Goal: Information Seeking & Learning: Learn about a topic

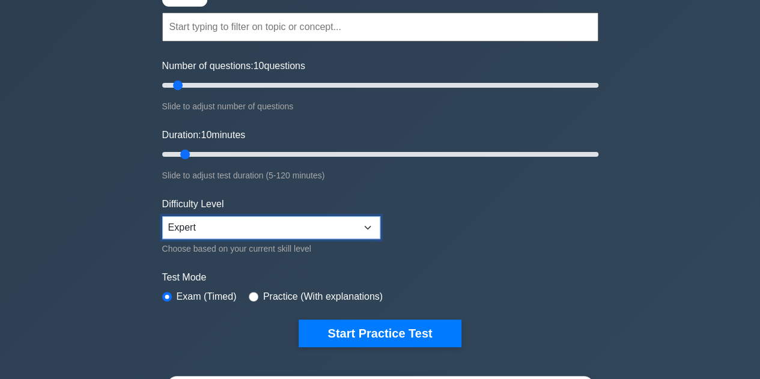
click at [236, 223] on select "Beginner Intermediate Expert" at bounding box center [271, 227] width 218 height 23
select select "intermediate"
click at [162, 216] on select "Beginner Intermediate Expert" at bounding box center [271, 227] width 218 height 23
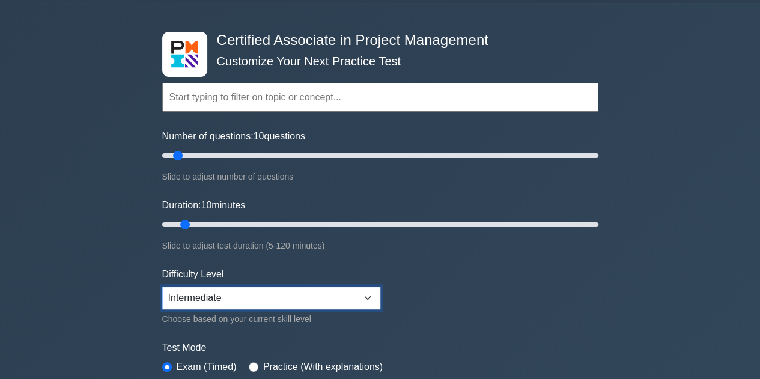
scroll to position [35, 0]
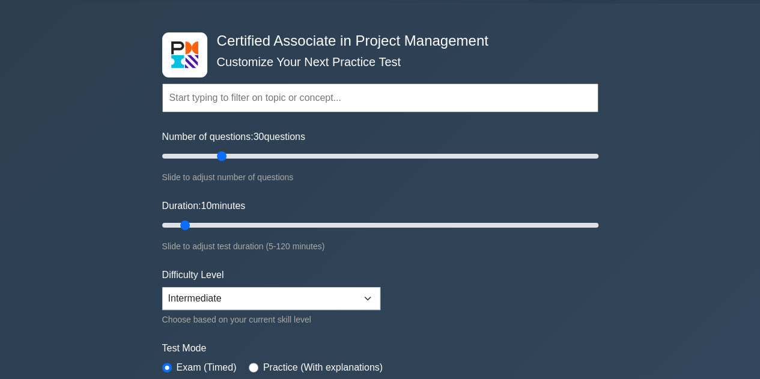
drag, startPoint x: 179, startPoint y: 155, endPoint x: 218, endPoint y: 151, distance: 38.7
type input "30"
click at [218, 151] on input "Number of questions: 30 questions" at bounding box center [380, 156] width 436 height 14
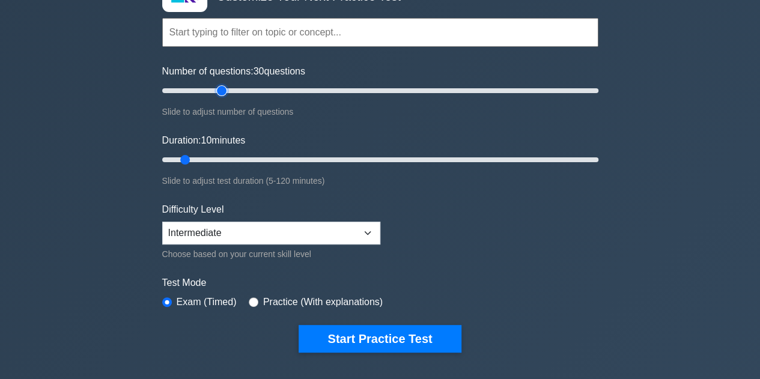
scroll to position [103, 0]
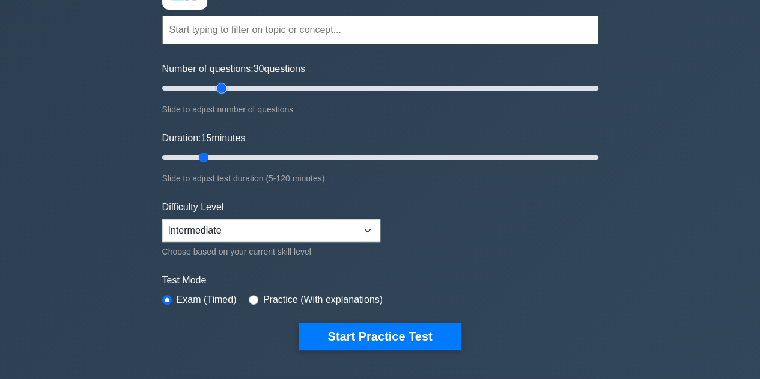
drag, startPoint x: 189, startPoint y: 155, endPoint x: 200, endPoint y: 154, distance: 11.5
type input "15"
click at [200, 154] on input "Duration: 15 minutes" at bounding box center [380, 157] width 436 height 14
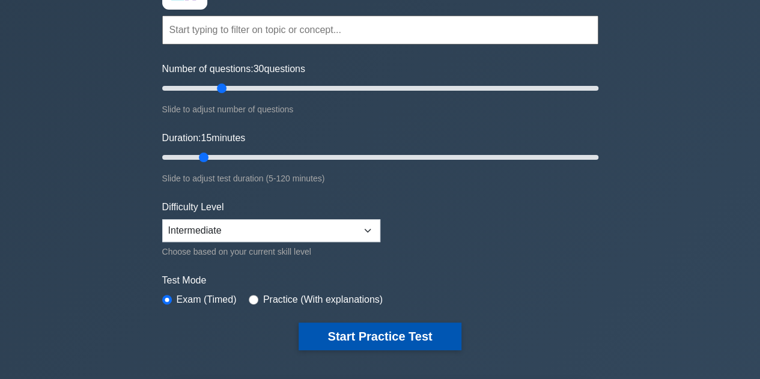
click at [332, 325] on button "Start Practice Test" at bounding box center [380, 337] width 162 height 28
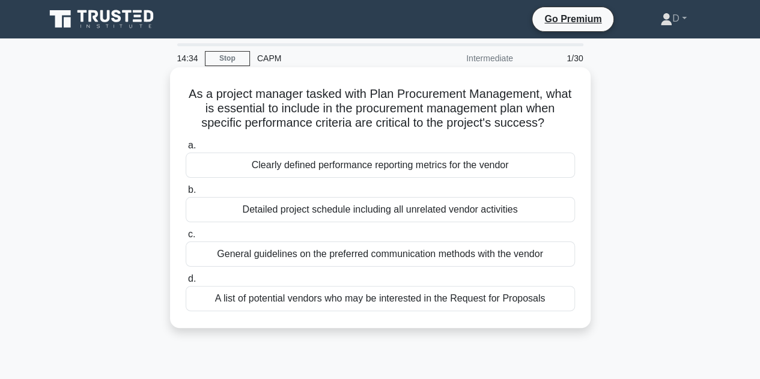
click at [376, 170] on div "Clearly defined performance reporting metrics for the vendor" at bounding box center [380, 165] width 389 height 25
click at [186, 150] on input "a. Clearly defined performance reporting metrics for the vendor" at bounding box center [186, 146] width 0 height 8
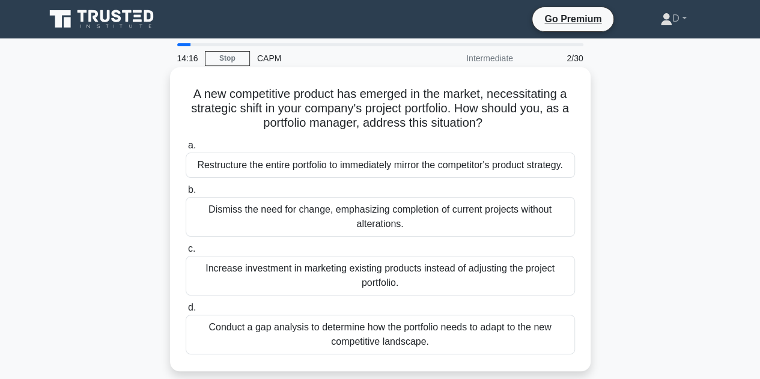
click at [350, 329] on div "Conduct a gap analysis to determine how the portfolio needs to adapt to the new…" at bounding box center [380, 335] width 389 height 40
click at [186, 312] on input "d. Conduct a gap analysis to determine how the portfolio needs to adapt to the …" at bounding box center [186, 308] width 0 height 8
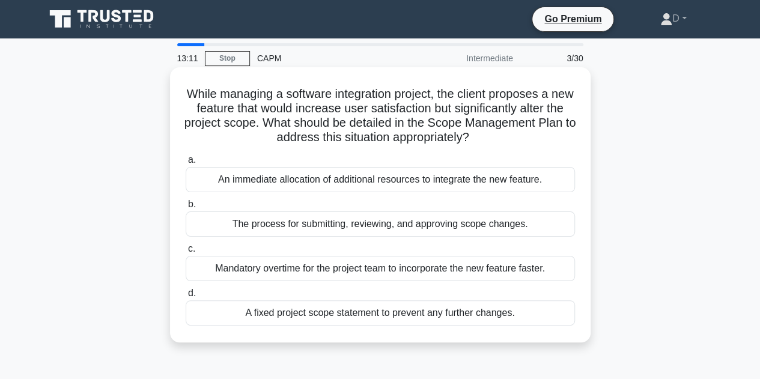
click at [364, 232] on div "The process for submitting, reviewing, and approving scope changes." at bounding box center [380, 224] width 389 height 25
click at [186, 209] on input "b. The process for submitting, reviewing, and approving scope changes." at bounding box center [186, 205] width 0 height 8
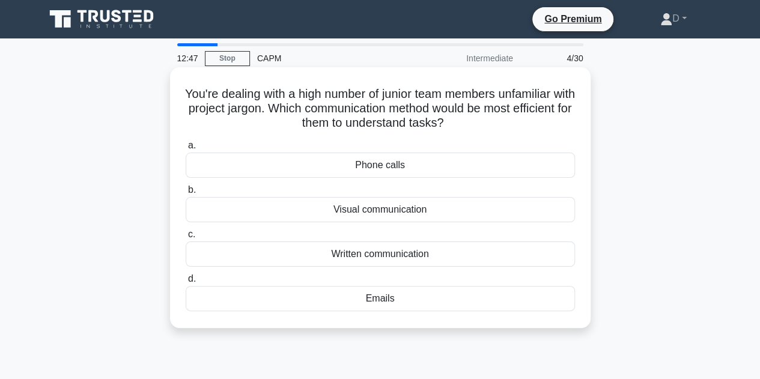
click at [380, 210] on div "Visual communication" at bounding box center [380, 209] width 389 height 25
click at [186, 194] on input "b. Visual communication" at bounding box center [186, 190] width 0 height 8
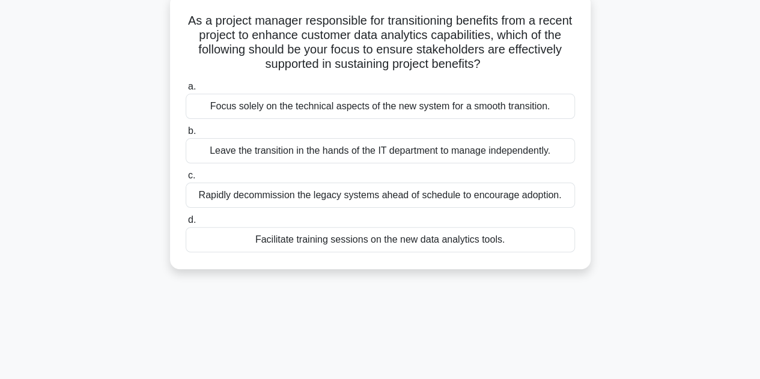
scroll to position [13, 0]
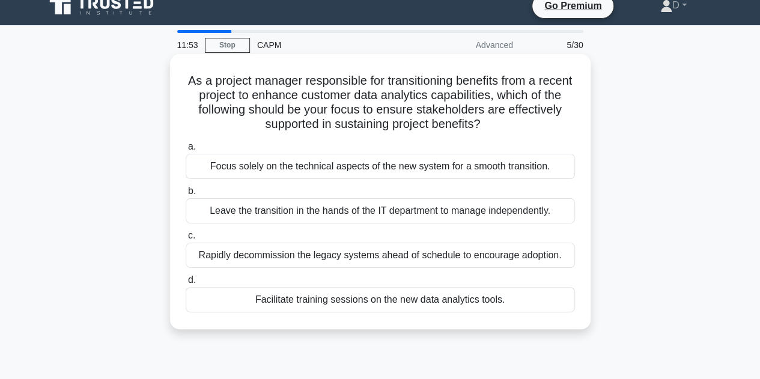
click at [385, 300] on div "Facilitate training sessions on the new data analytics tools." at bounding box center [380, 299] width 389 height 25
click at [186, 284] on input "d. Facilitate training sessions on the new data analytics tools." at bounding box center [186, 280] width 0 height 8
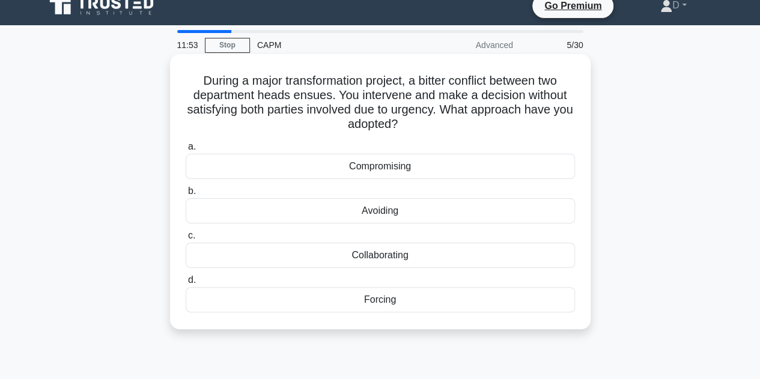
scroll to position [0, 0]
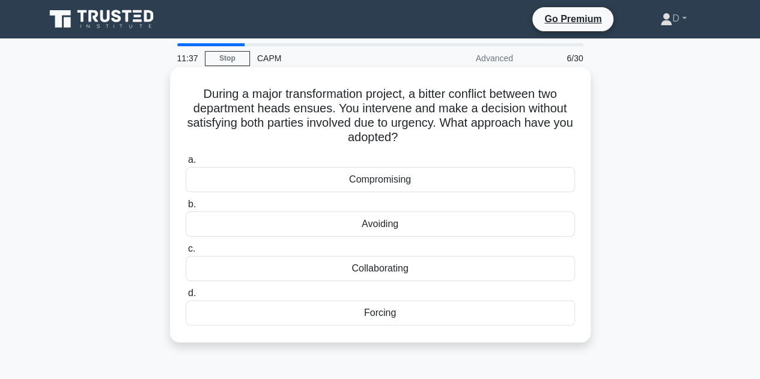
click at [388, 315] on div "Forcing" at bounding box center [380, 312] width 389 height 25
click at [186, 297] on input "d. Forcing" at bounding box center [186, 294] width 0 height 8
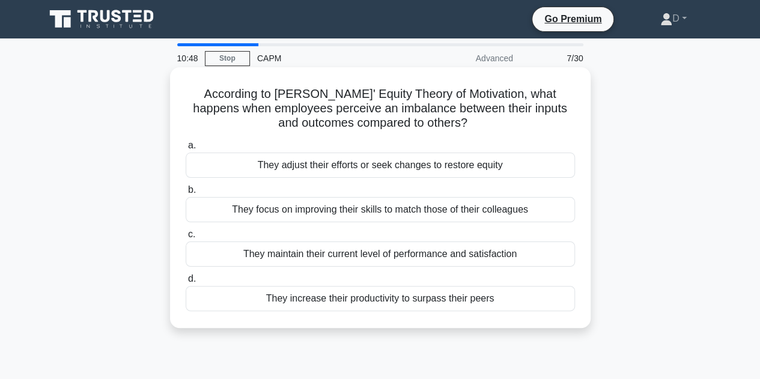
click at [415, 169] on div "They adjust their efforts or seek changes to restore equity" at bounding box center [380, 165] width 389 height 25
click at [186, 150] on input "a. They adjust their efforts or seek changes to restore equity" at bounding box center [186, 146] width 0 height 8
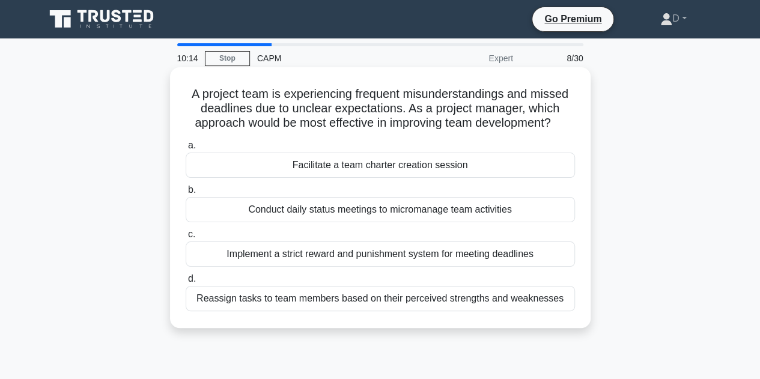
click at [409, 168] on div "Facilitate a team charter creation session" at bounding box center [380, 165] width 389 height 25
click at [186, 150] on input "a. Facilitate a team charter creation session" at bounding box center [186, 146] width 0 height 8
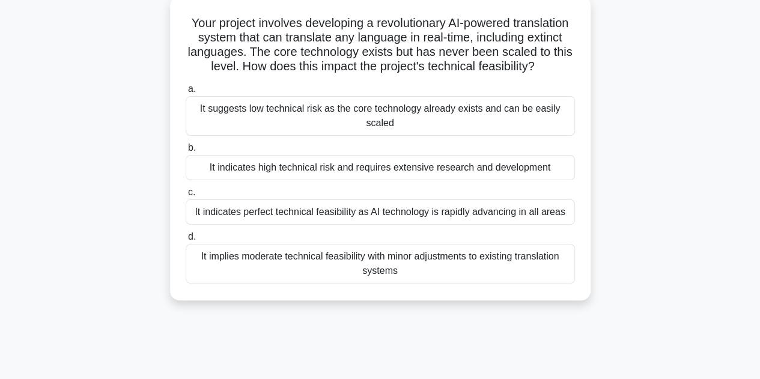
scroll to position [60, 0]
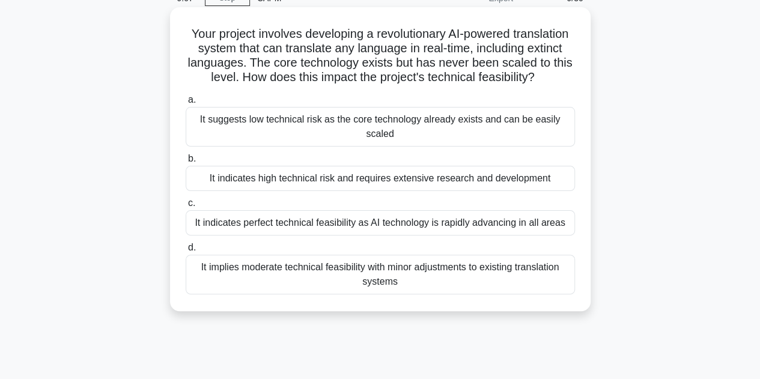
click at [456, 143] on div "It suggests low technical risk as the core technology already exists and can be…" at bounding box center [380, 127] width 389 height 40
click at [186, 104] on input "a. It suggests low technical risk as the core technology already exists and can…" at bounding box center [186, 100] width 0 height 8
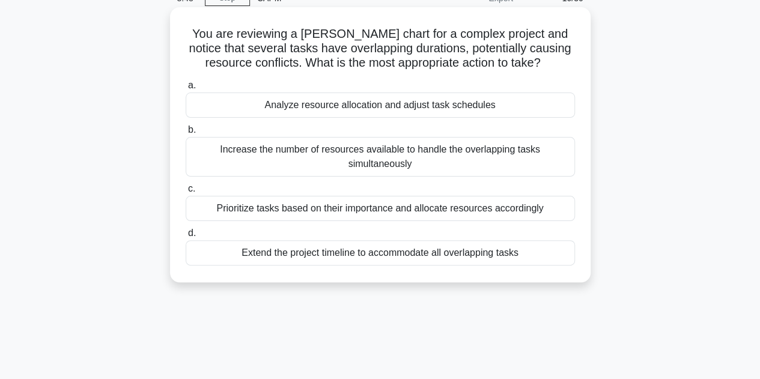
scroll to position [0, 0]
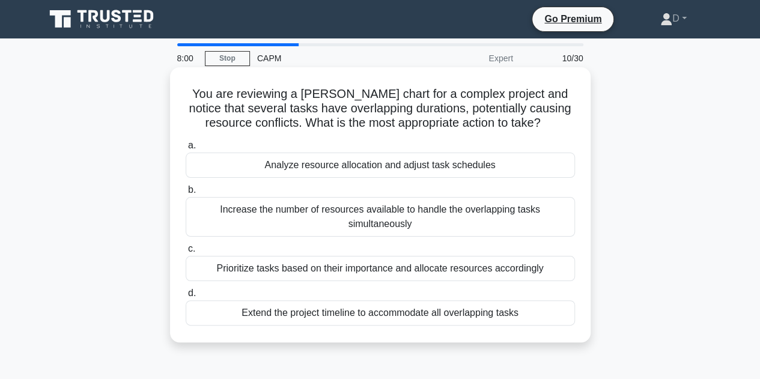
click at [370, 265] on div "Prioritize tasks based on their importance and allocate resources accordingly" at bounding box center [380, 268] width 389 height 25
click at [186, 253] on input "c. Prioritize tasks based on their importance and allocate resources accordingly" at bounding box center [186, 249] width 0 height 8
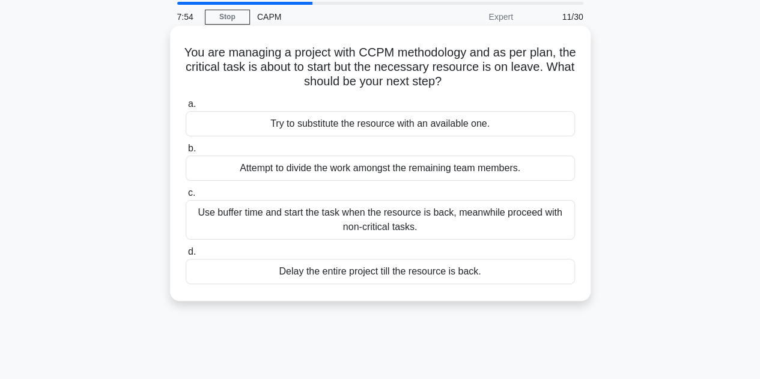
scroll to position [60, 0]
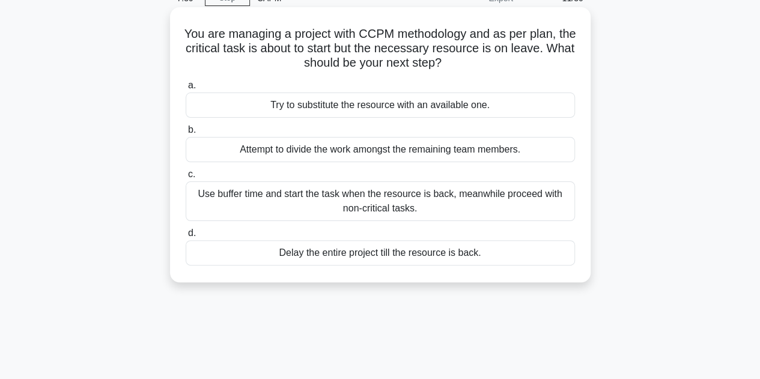
drag, startPoint x: 378, startPoint y: 196, endPoint x: 406, endPoint y: 194, distance: 28.3
click at [406, 194] on div "Use buffer time and start the task when the resource is back, meanwhile proceed…" at bounding box center [380, 201] width 389 height 40
click at [395, 196] on div "Use buffer time and start the task when the resource is back, meanwhile proceed…" at bounding box center [380, 201] width 389 height 40
click at [186, 178] on input "c. Use buffer time and start the task when the resource is back, meanwhile proc…" at bounding box center [186, 175] width 0 height 8
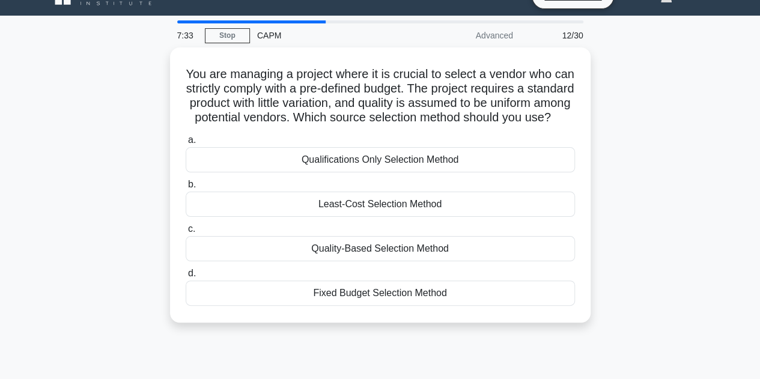
scroll to position [0, 0]
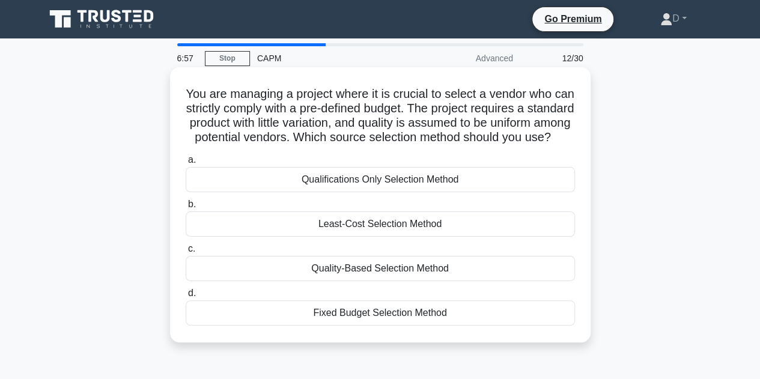
click at [407, 326] on div "Fixed Budget Selection Method" at bounding box center [380, 312] width 389 height 25
click at [186, 297] on input "d. Fixed Budget Selection Method" at bounding box center [186, 294] width 0 height 8
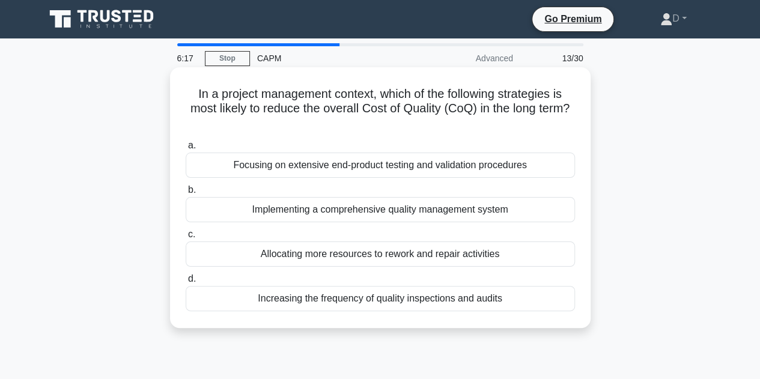
click at [400, 301] on div "Increasing the frequency of quality inspections and audits" at bounding box center [380, 298] width 389 height 25
click at [186, 283] on input "d. Increasing the frequency of quality inspections and audits" at bounding box center [186, 279] width 0 height 8
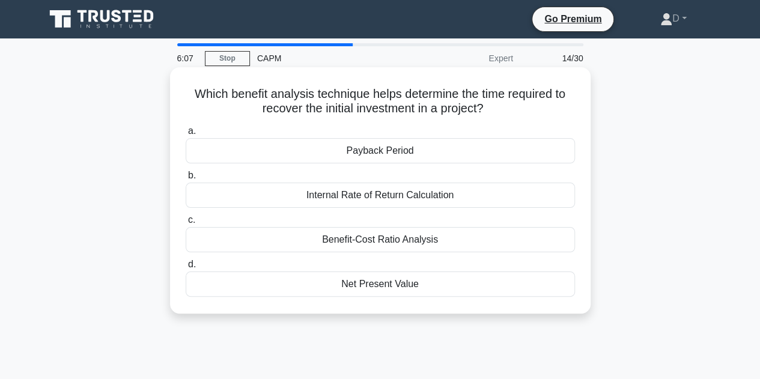
click at [391, 156] on div "Payback Period" at bounding box center [380, 150] width 389 height 25
click at [186, 135] on input "a. Payback Period" at bounding box center [186, 131] width 0 height 8
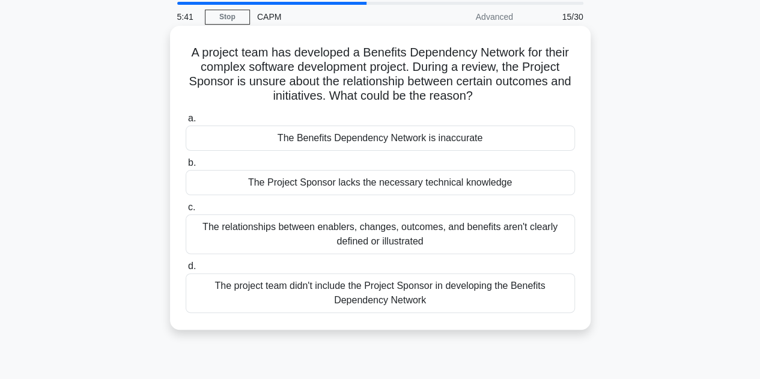
scroll to position [60, 0]
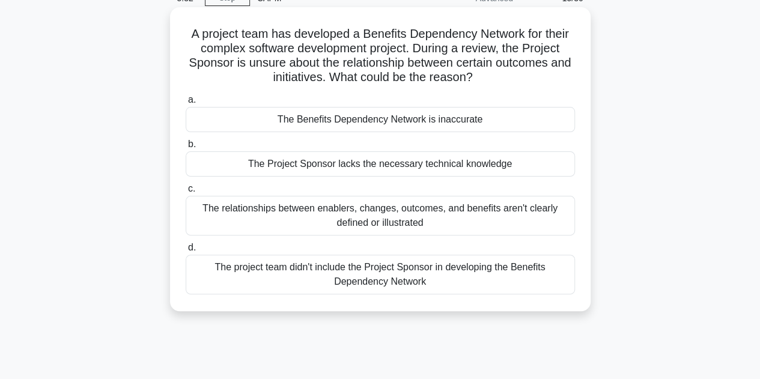
click at [398, 219] on div "The relationships between enablers, changes, outcomes, and benefits aren't clea…" at bounding box center [380, 216] width 389 height 40
click at [186, 193] on input "c. The relationships between enablers, changes, outcomes, and benefits aren't c…" at bounding box center [186, 189] width 0 height 8
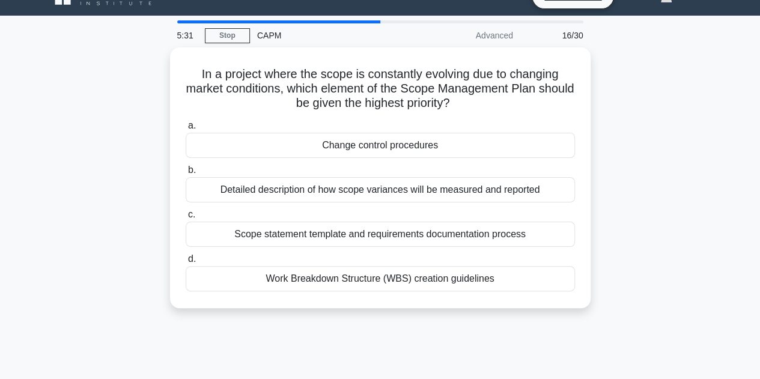
scroll to position [0, 0]
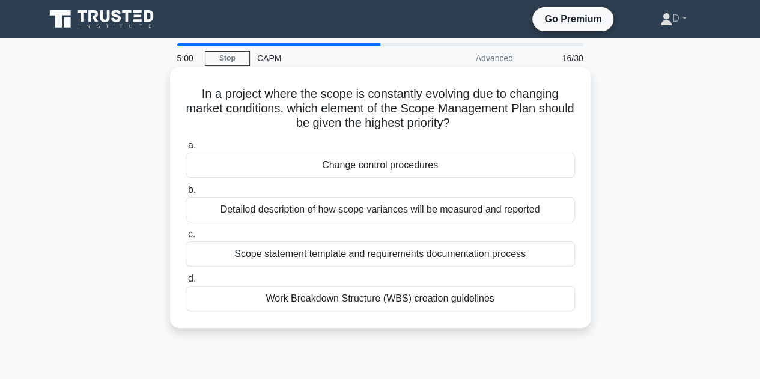
click at [395, 165] on div "Change control procedures" at bounding box center [380, 165] width 389 height 25
click at [186, 150] on input "a. Change control procedures" at bounding box center [186, 146] width 0 height 8
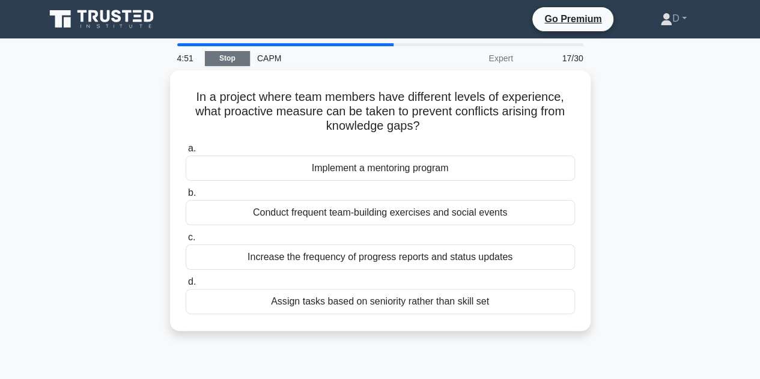
click at [226, 53] on link "Stop" at bounding box center [227, 58] width 45 height 15
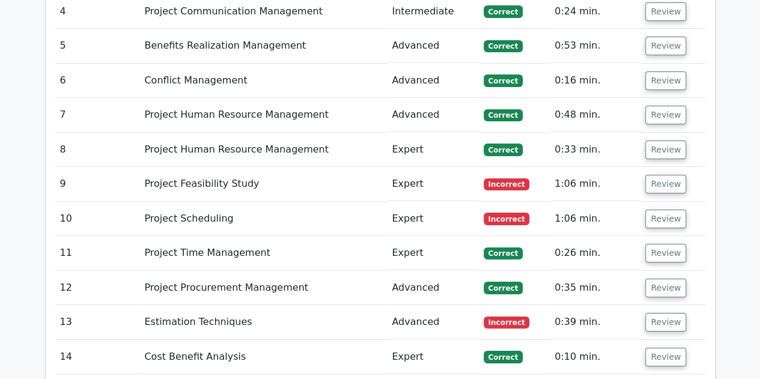
scroll to position [2043, 0]
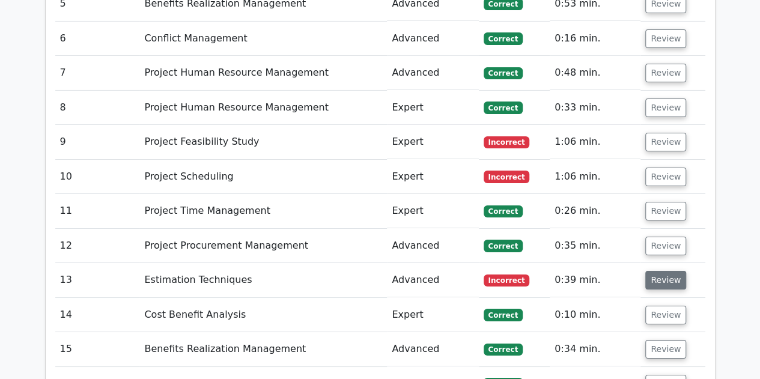
click at [654, 271] on button "Review" at bounding box center [665, 280] width 41 height 19
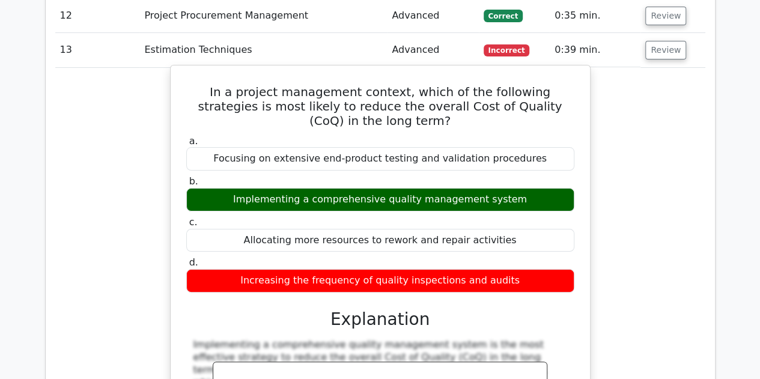
scroll to position [2284, 0]
